Goal: Check status: Check status

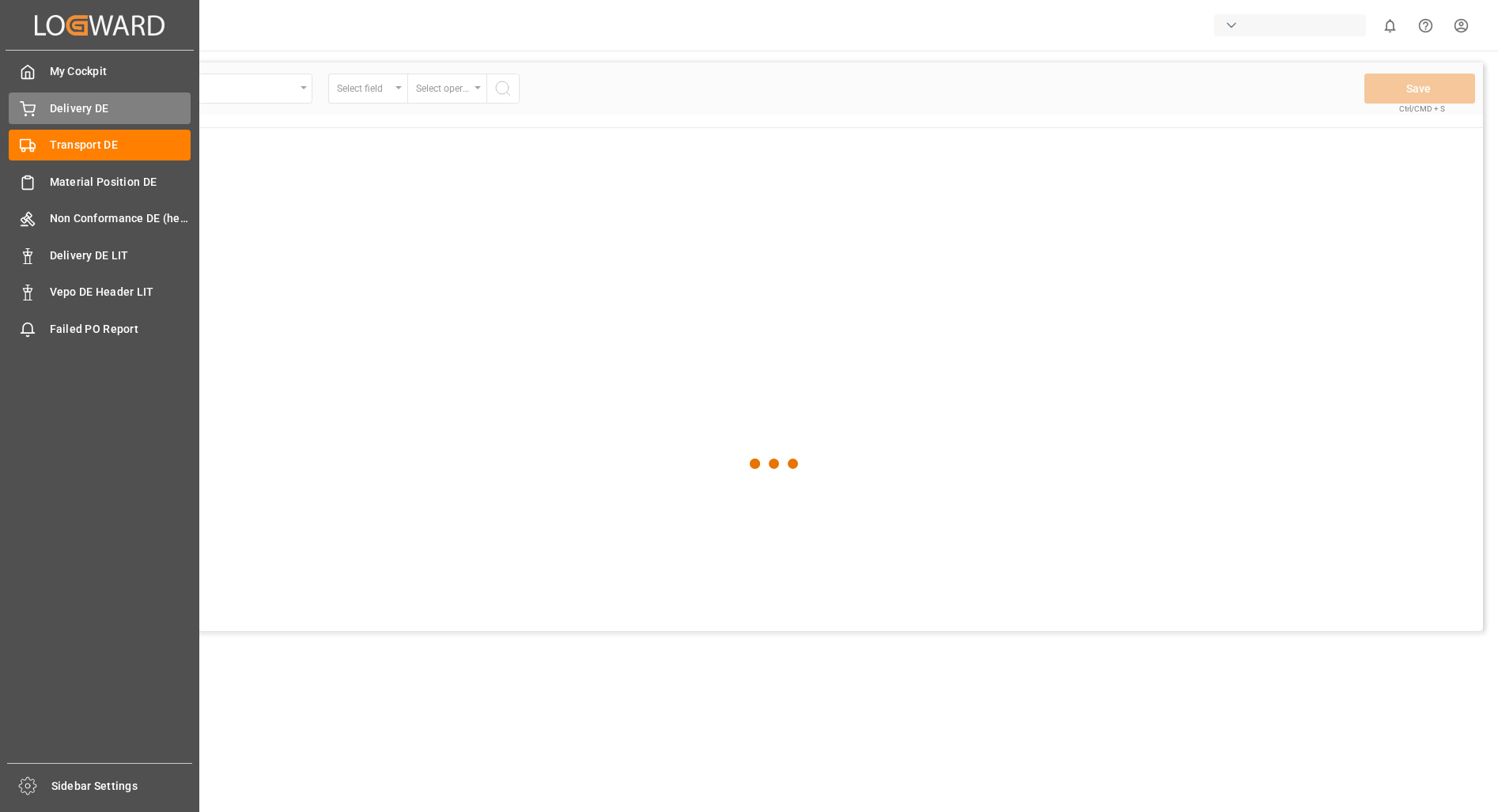
click at [38, 101] on div "Delivery DE Delivery DE" at bounding box center [100, 108] width 182 height 31
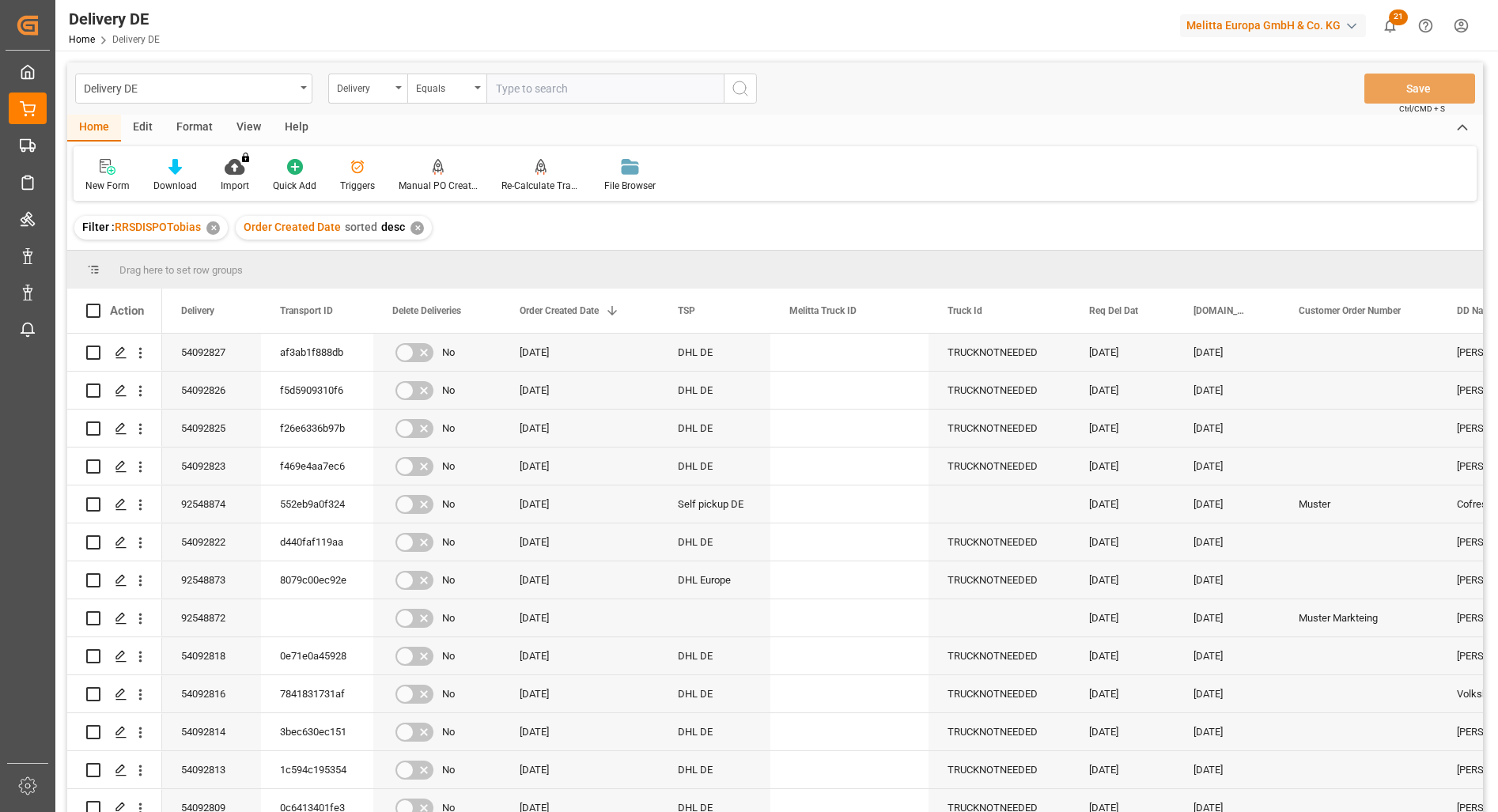
click at [533, 89] on input "text" at bounding box center [605, 88] width 237 height 30
paste input "92547125"
type input "92547125"
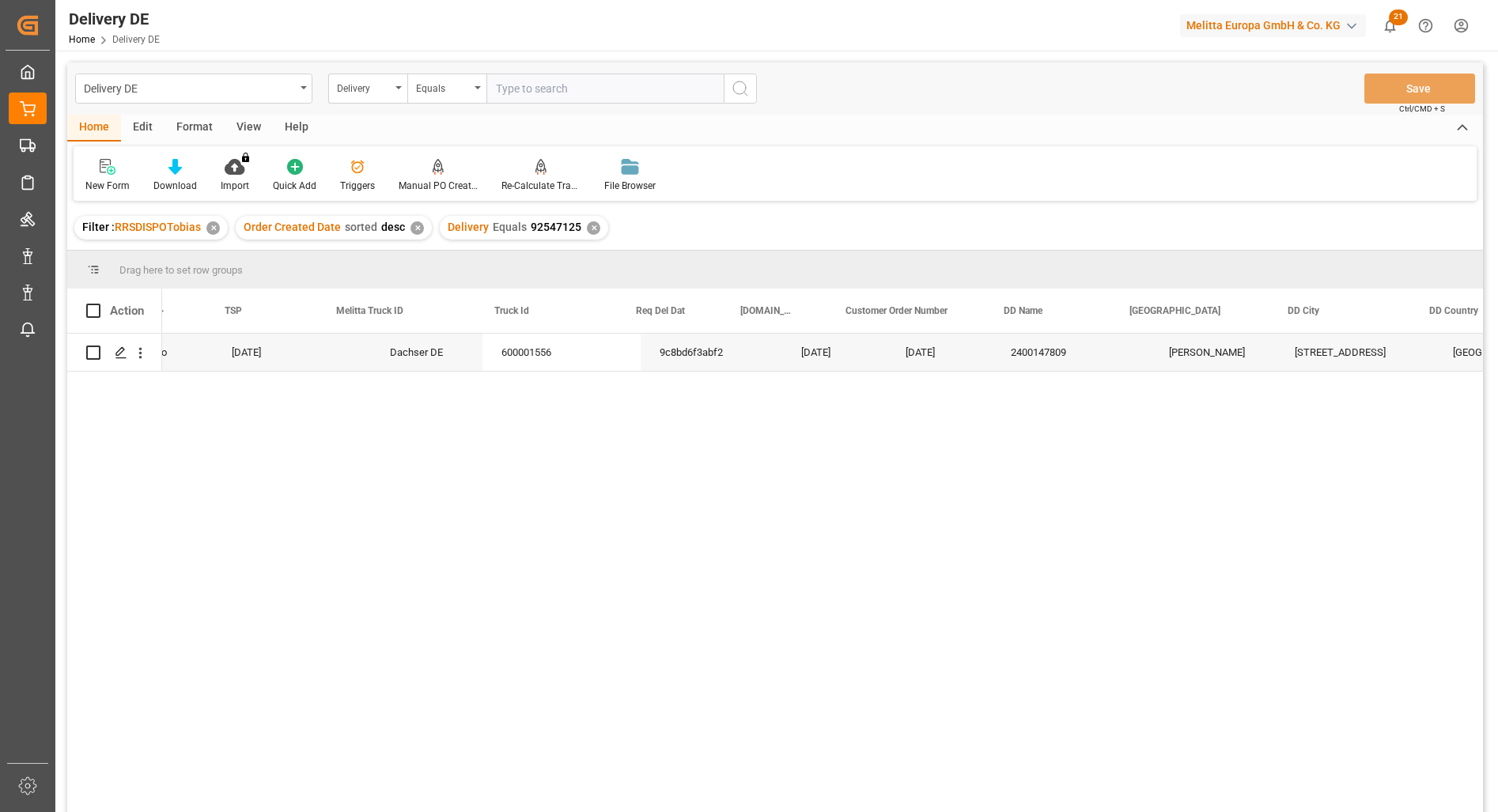
scroll to position [0, 475]
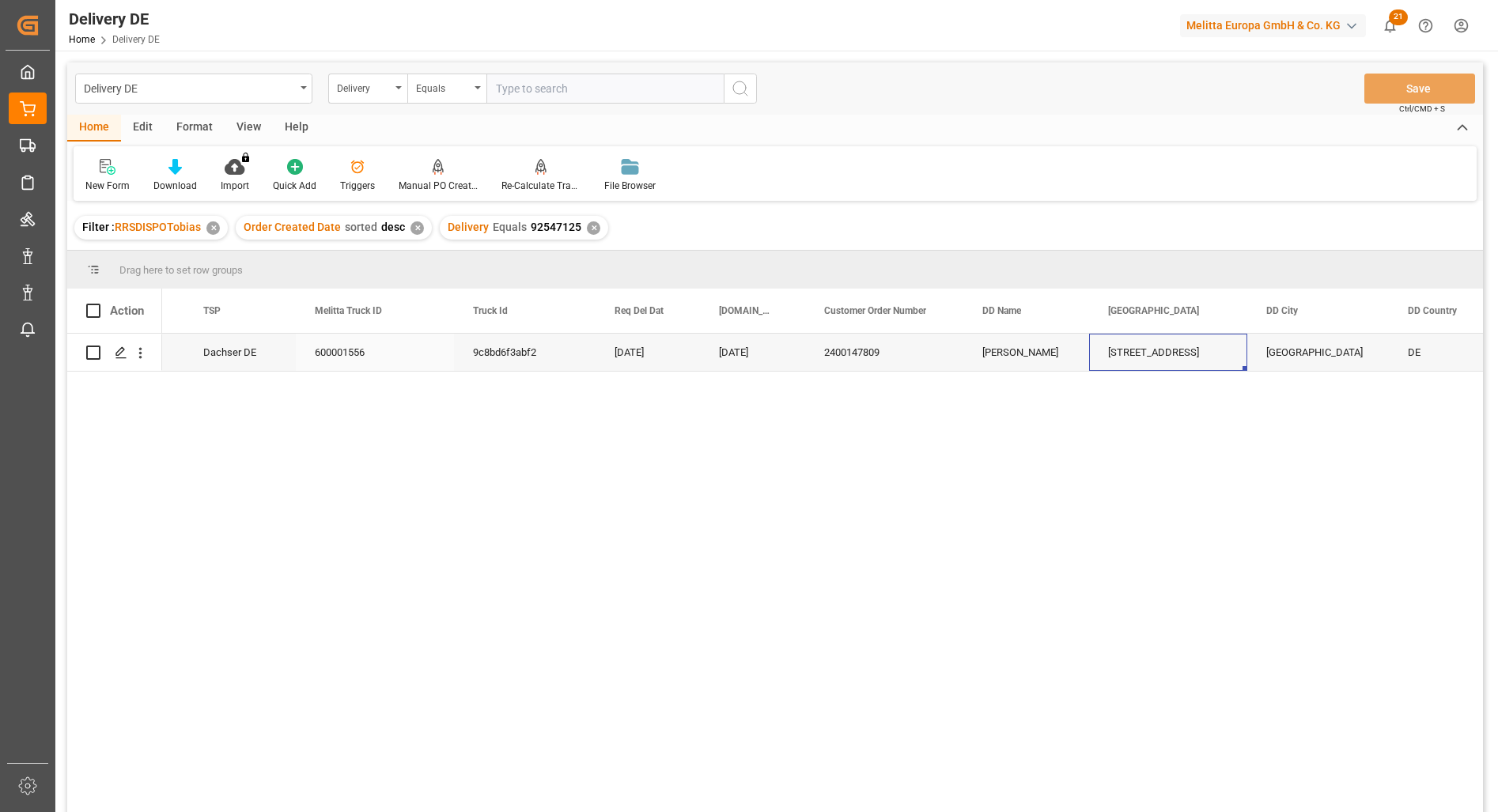
click at [1134, 359] on div "Fuggerstr. 15" at bounding box center [1168, 352] width 158 height 37
click at [364, 93] on div "Delivery" at bounding box center [363, 87] width 53 height 18
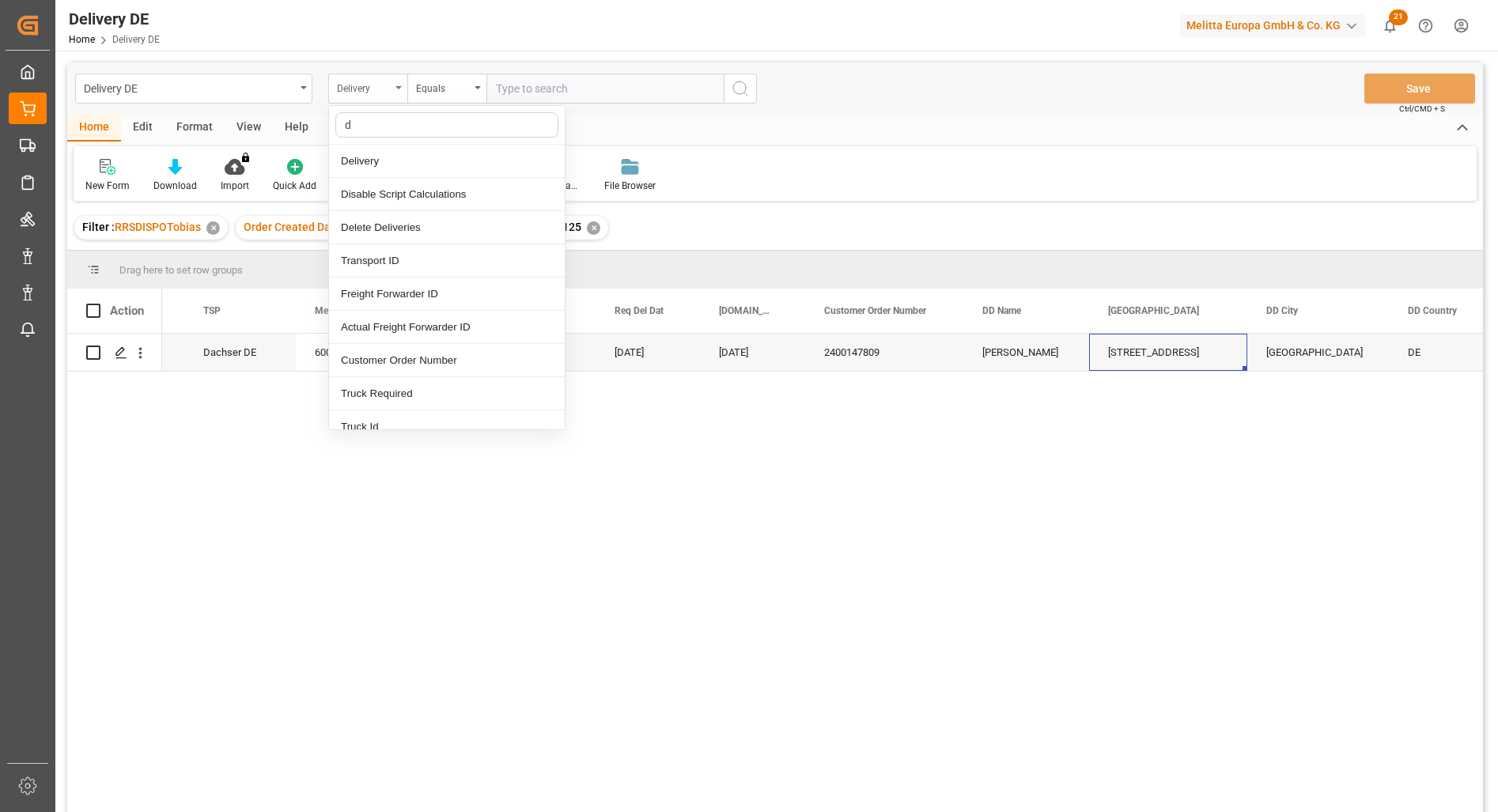
type input "dd"
click at [397, 229] on div "DD Street" at bounding box center [447, 228] width 236 height 33
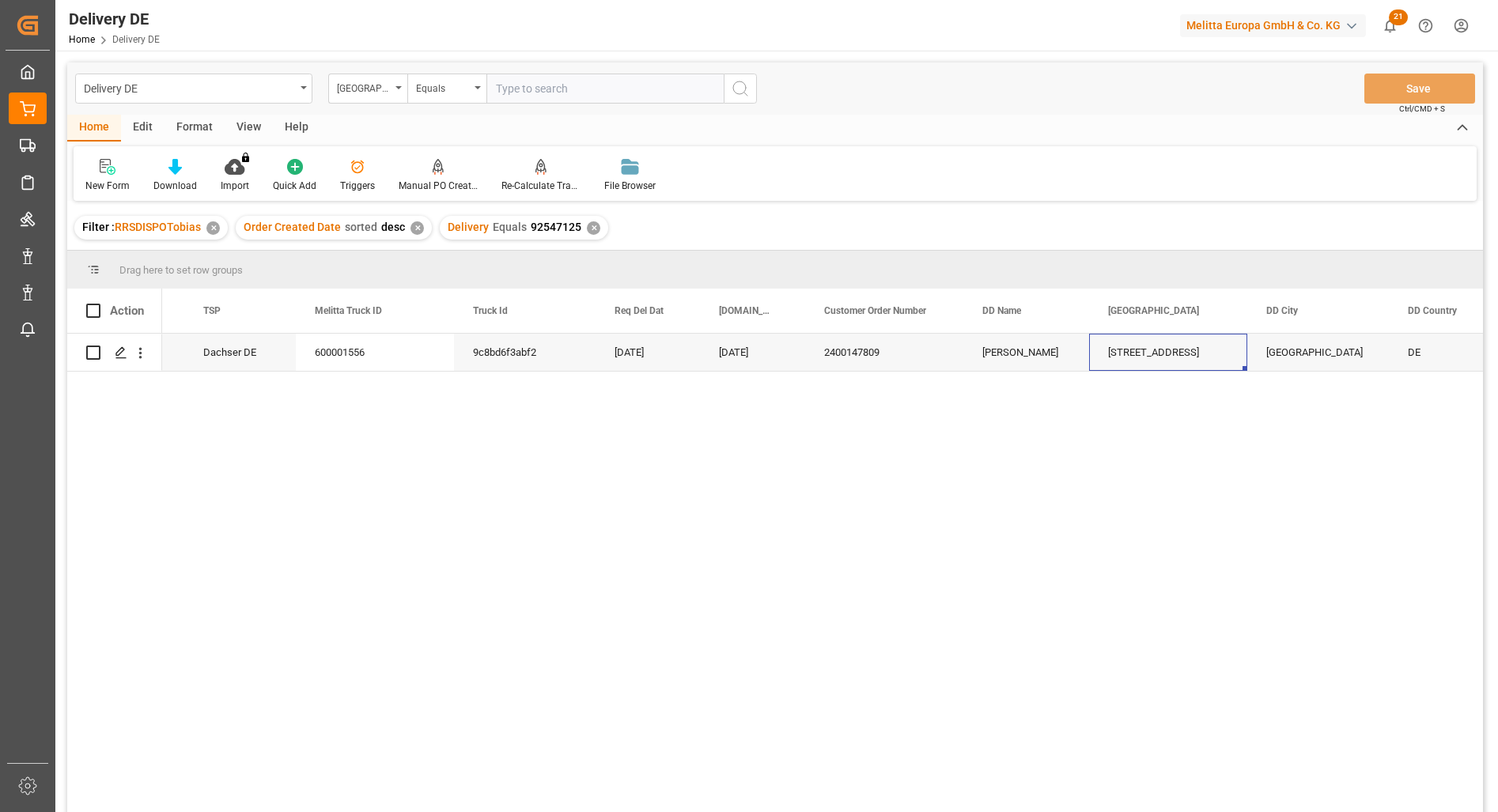
click at [547, 85] on input "text" at bounding box center [605, 88] width 237 height 30
paste input "Fuggerstr. 15"
type input "Fuggerstr. 15"
click at [171, 554] on div "No 07.08.2025 Dachser DE 600001556 9c8bd6f3abf2 14.08.2025 12.08.2025 240014780…" at bounding box center [822, 578] width 1321 height 488
click at [939, 528] on div "No 07.08.2025 Dachser DE 600001556 9c8bd6f3abf2 14.08.2025 12.08.2025 240014780…" at bounding box center [822, 578] width 1321 height 488
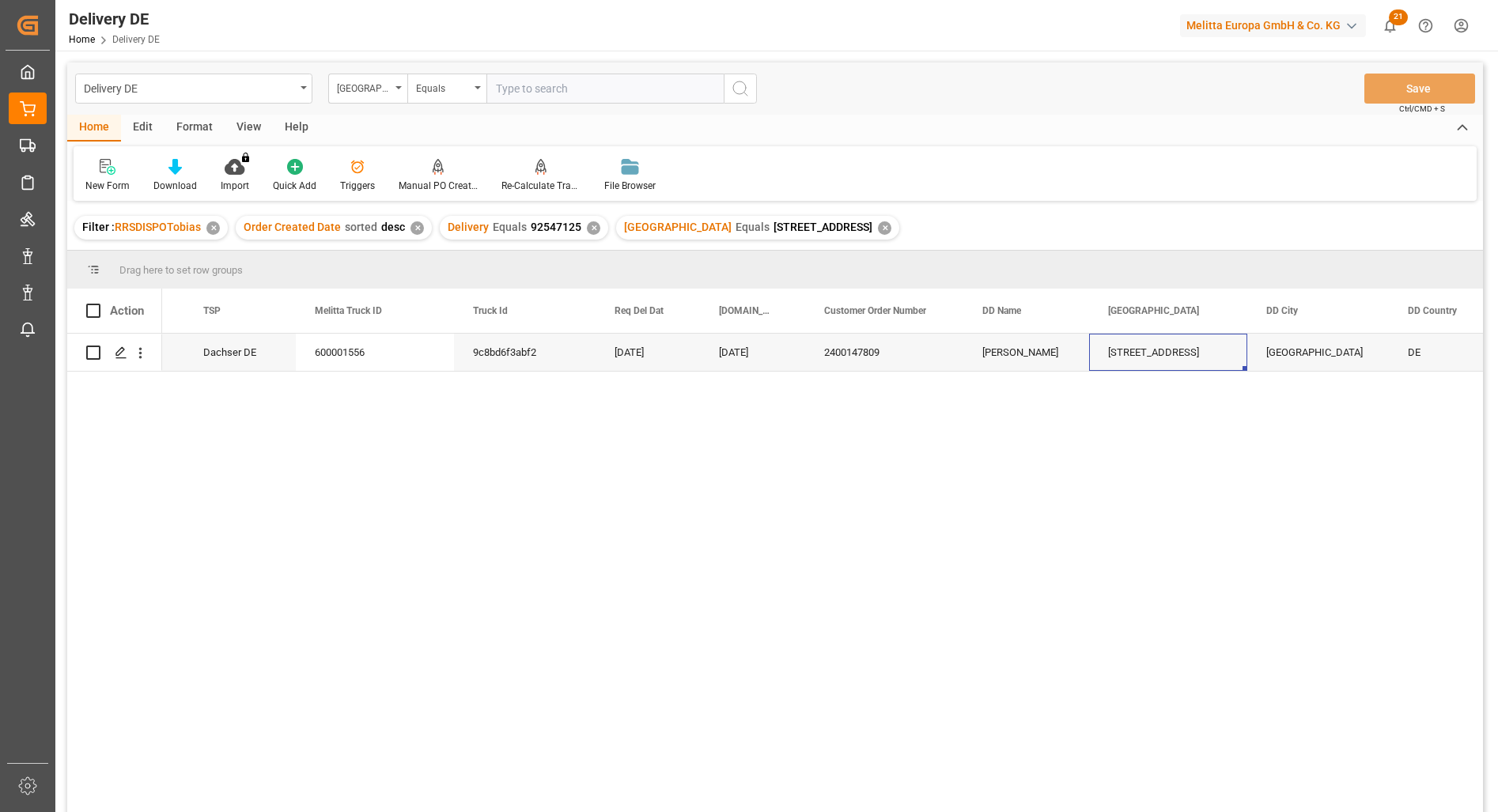
click at [537, 85] on input "text" at bounding box center [605, 88] width 237 height 30
paste input "Fuggerstr. 15"
type input "Fuggerstr. 15"
click at [593, 226] on div "✕" at bounding box center [593, 228] width 13 height 13
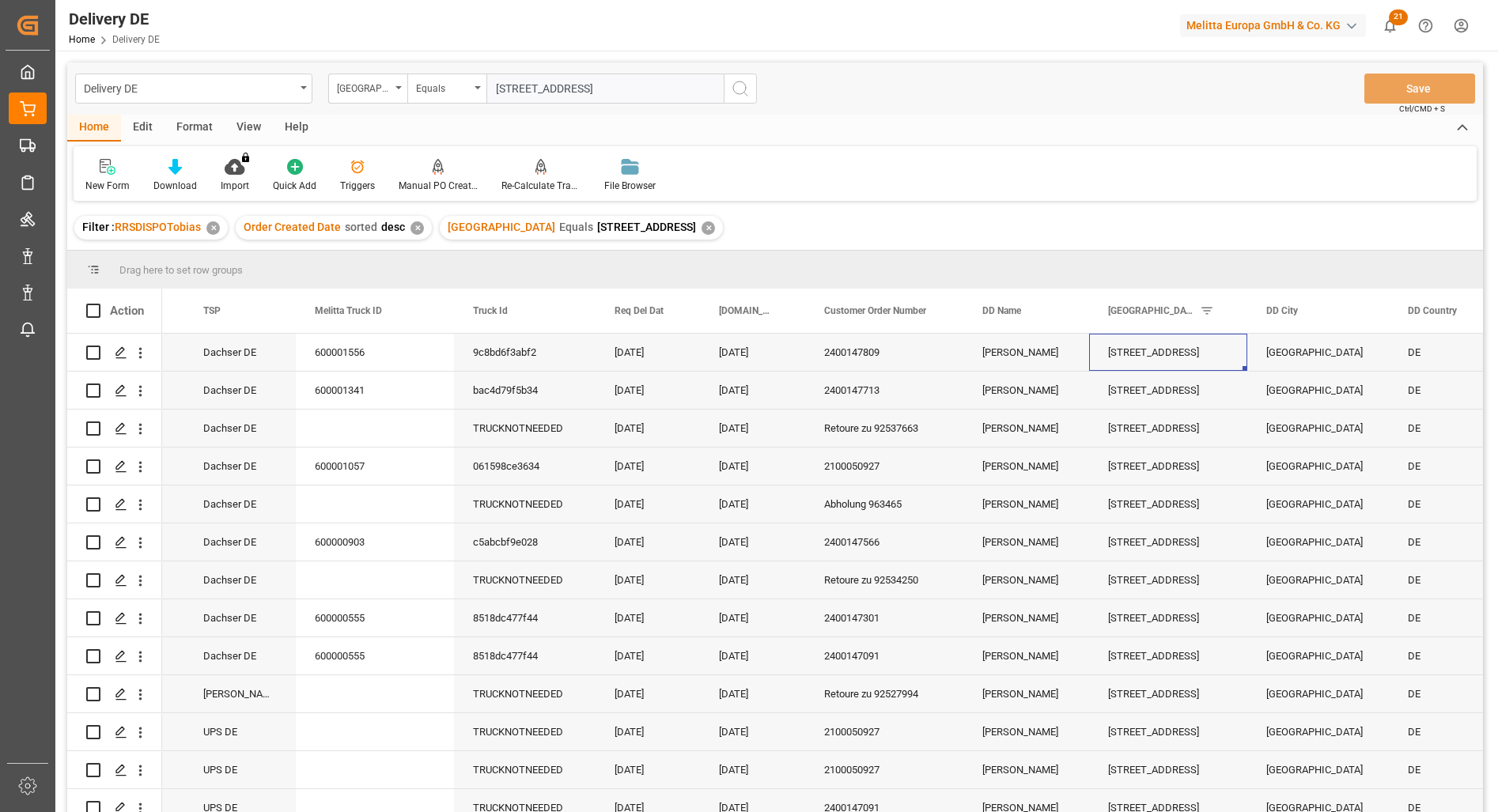
click at [1059, 133] on div "Home Edit Format View Help" at bounding box center [775, 128] width 1416 height 27
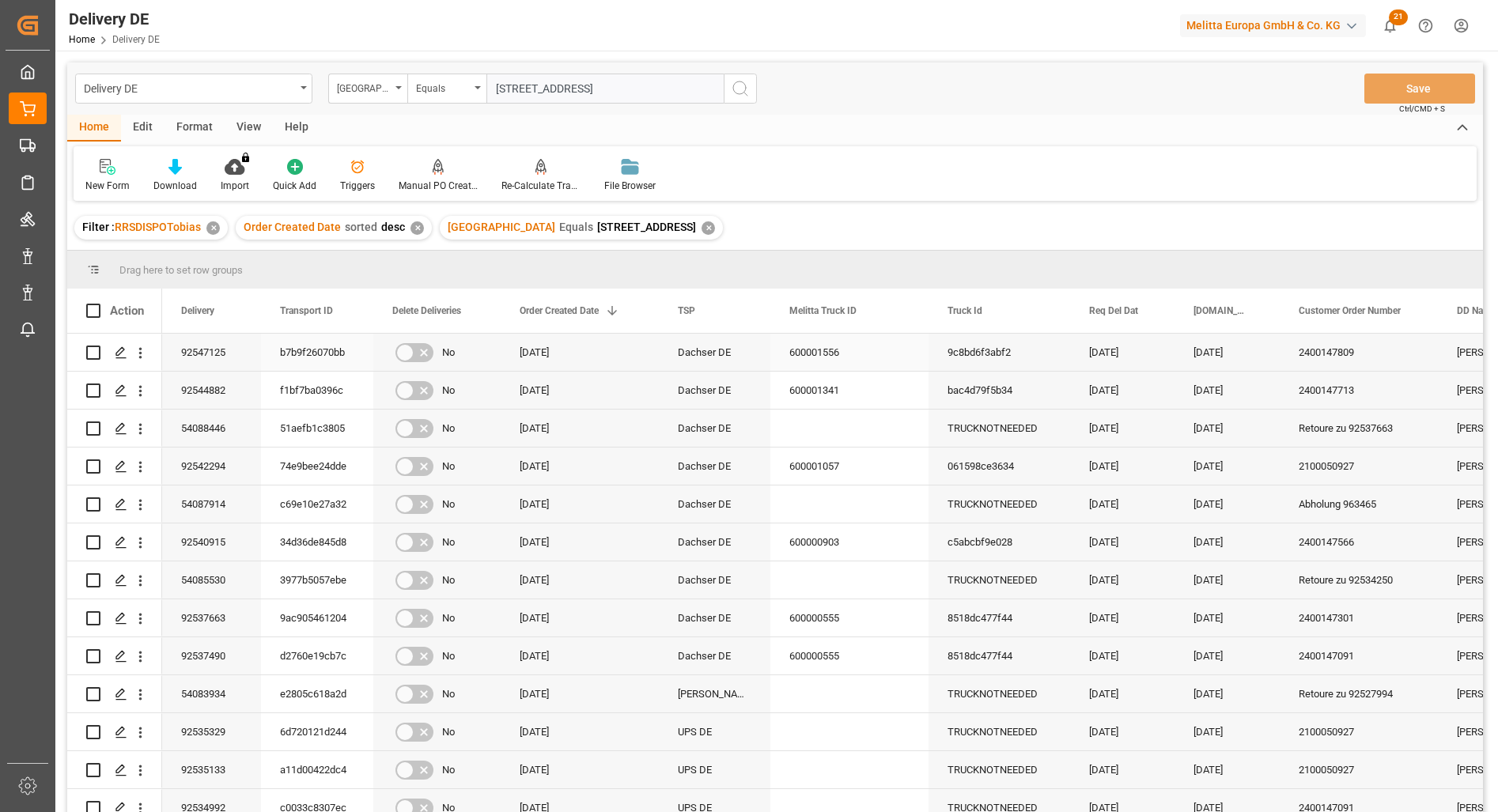
click at [206, 356] on div "92547125" at bounding box center [211, 352] width 99 height 37
